Goal: Task Accomplishment & Management: Use online tool/utility

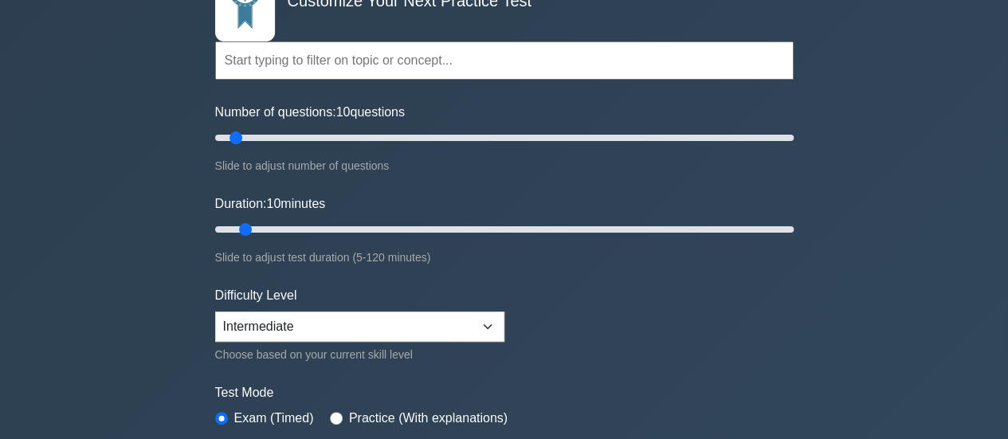
scroll to position [239, 0]
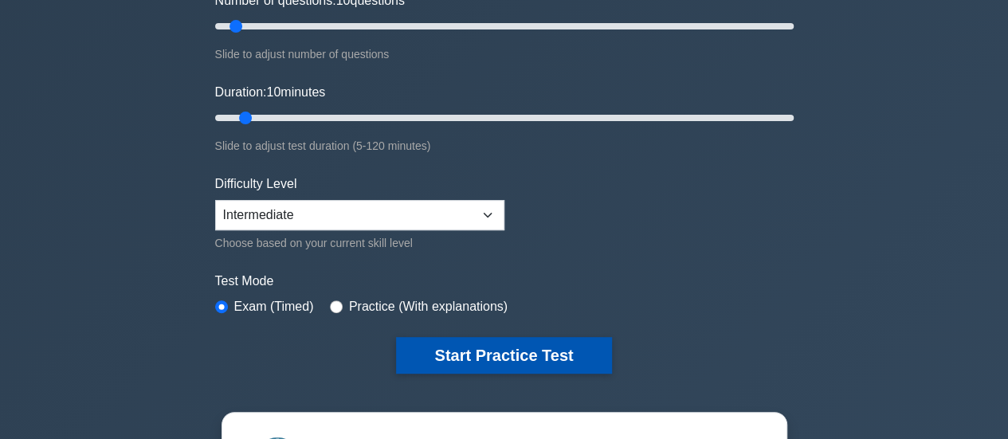
click at [498, 351] on button "Start Practice Test" at bounding box center [503, 355] width 215 height 37
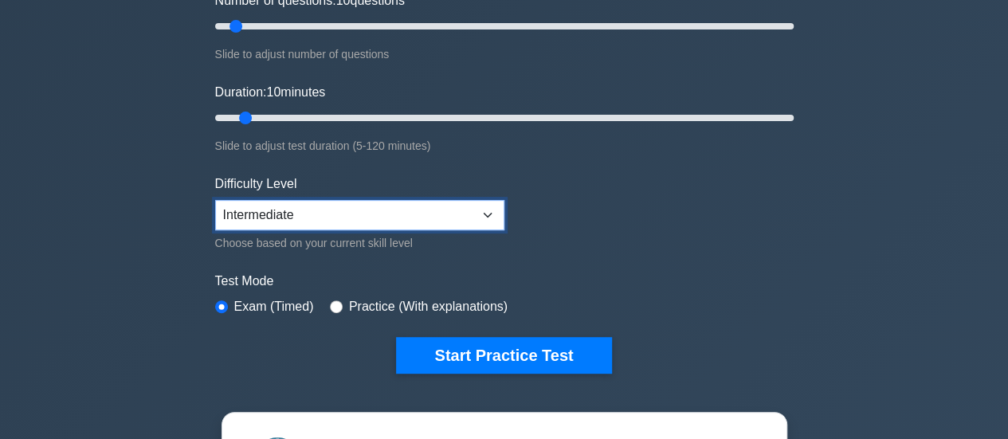
click at [418, 219] on select "Beginner Intermediate Expert" at bounding box center [359, 215] width 289 height 30
select select "beginner"
click at [215, 200] on select "Beginner Intermediate Expert" at bounding box center [359, 215] width 289 height 30
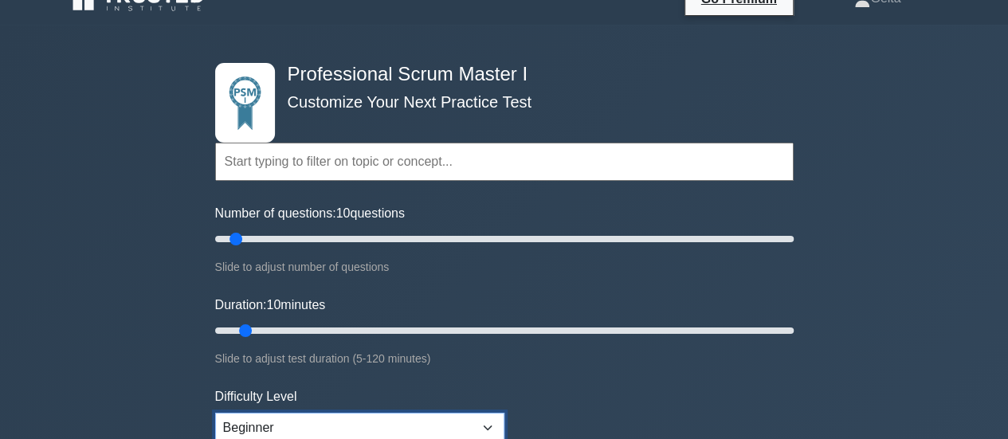
scroll to position [0, 0]
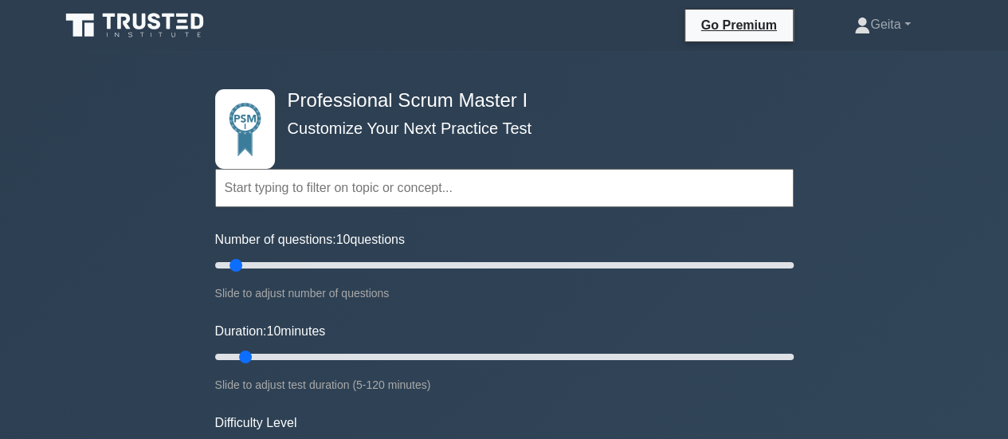
click at [448, 187] on input "text" at bounding box center [504, 188] width 579 height 38
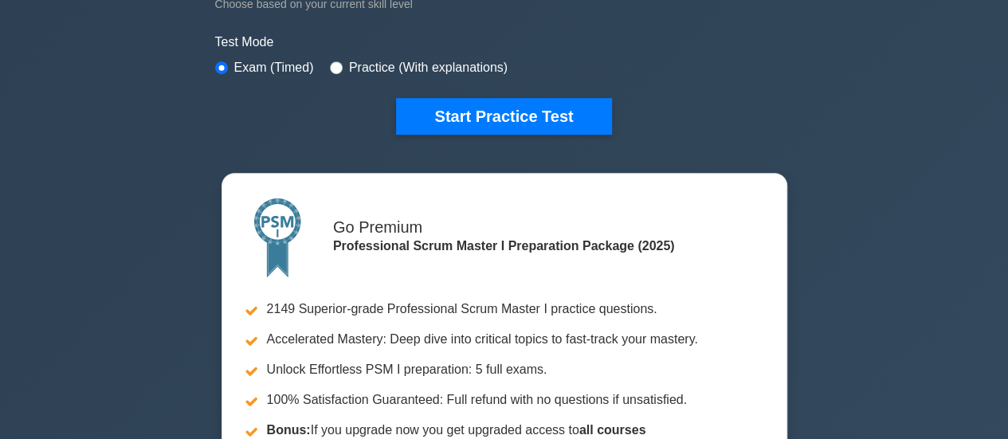
scroll to position [638, 0]
